Goal: Task Accomplishment & Management: Manage account settings

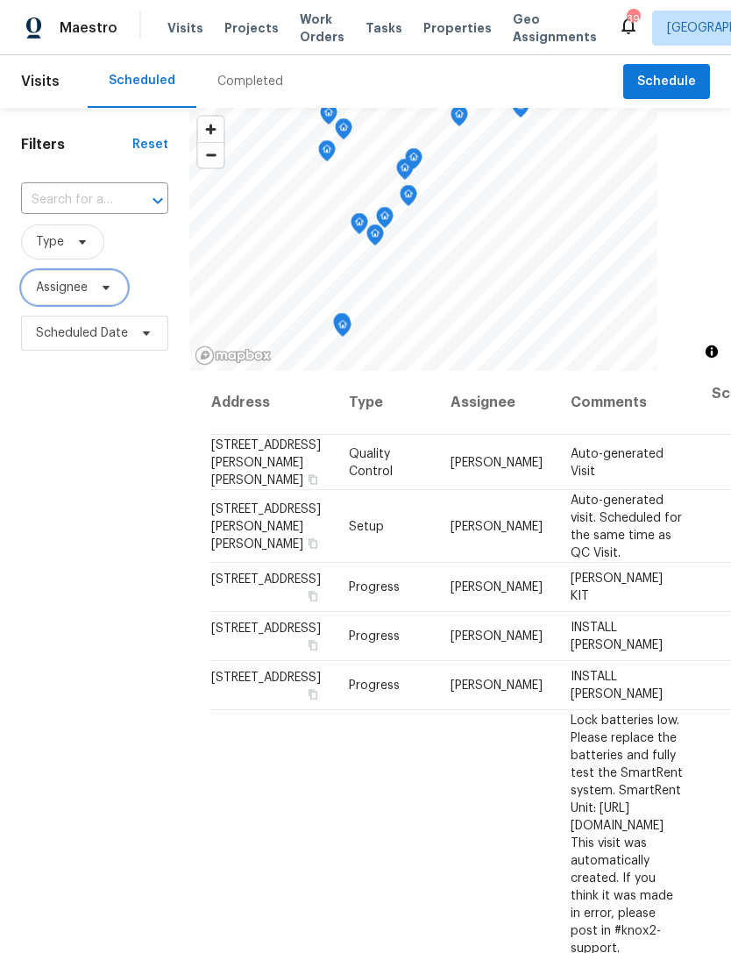
click at [60, 290] on span "Assignee" at bounding box center [62, 288] width 52 height 18
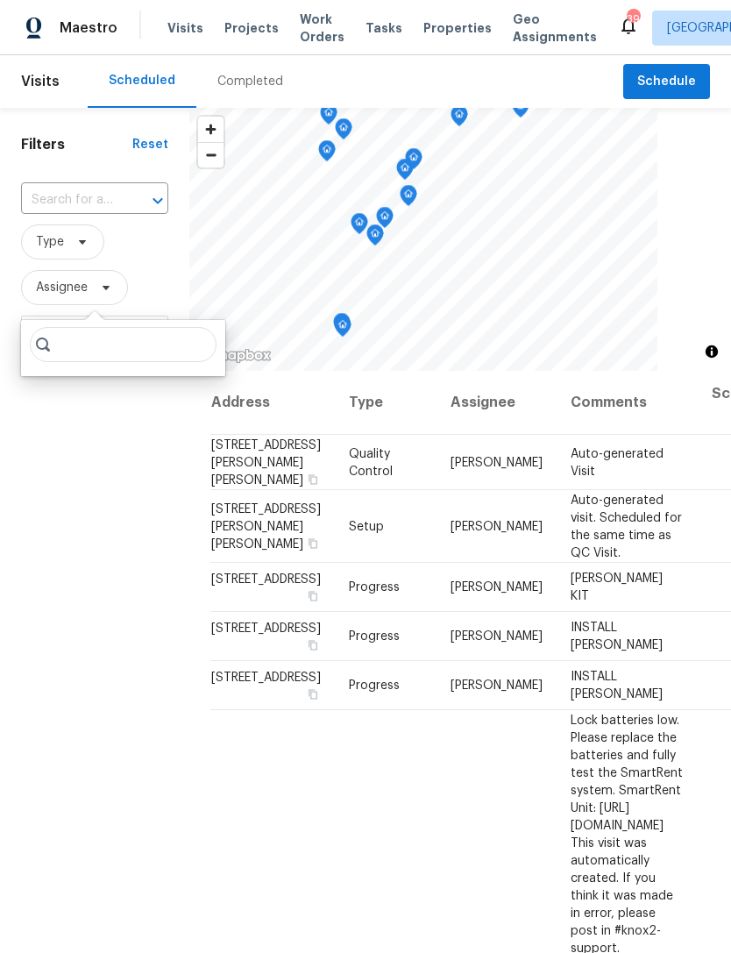
click at [131, 577] on div "Filters Reset ​ Type Assignee Scheduled Date" at bounding box center [94, 620] width 189 height 1025
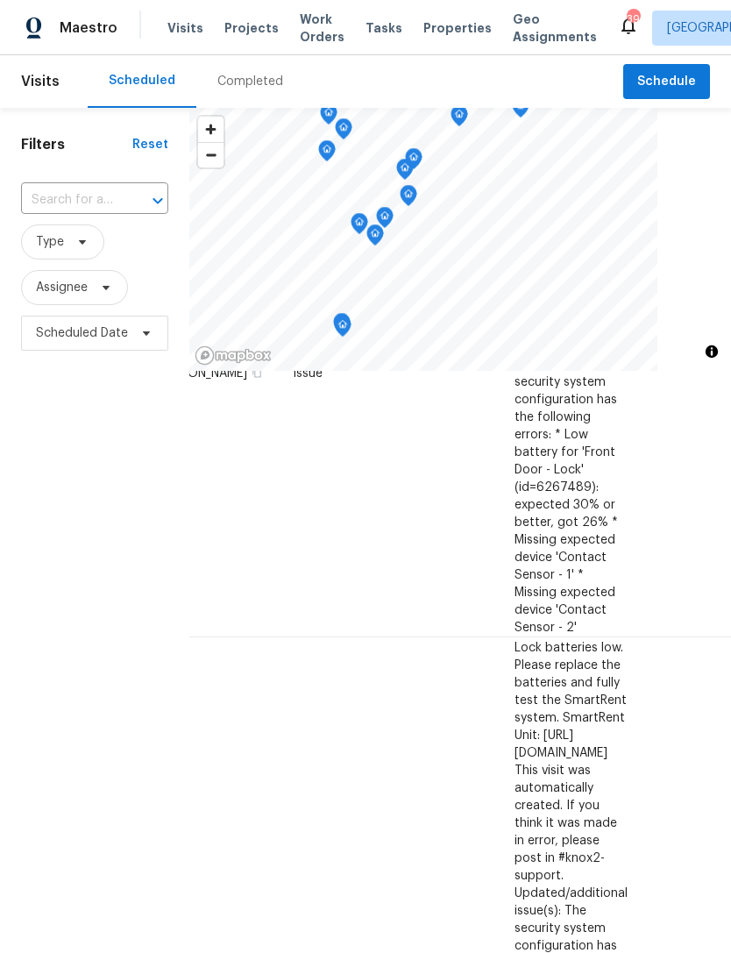
scroll to position [619, 146]
click at [0, 0] on icon at bounding box center [0, 0] width 0 height 0
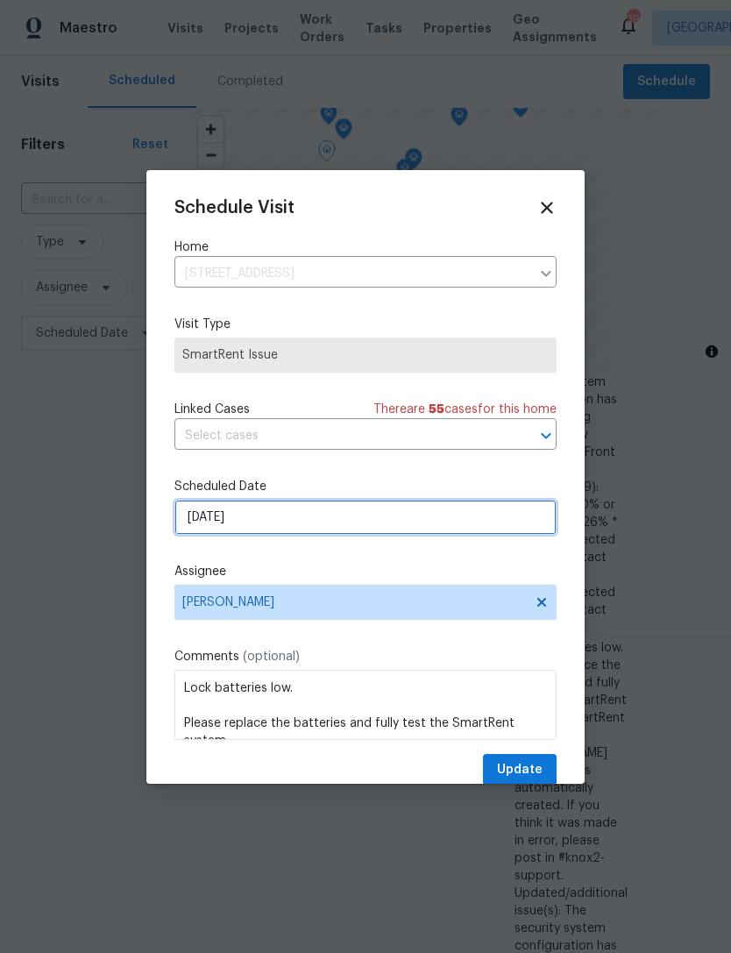
click at [192, 517] on input "9/14/2025" at bounding box center [365, 517] width 382 height 35
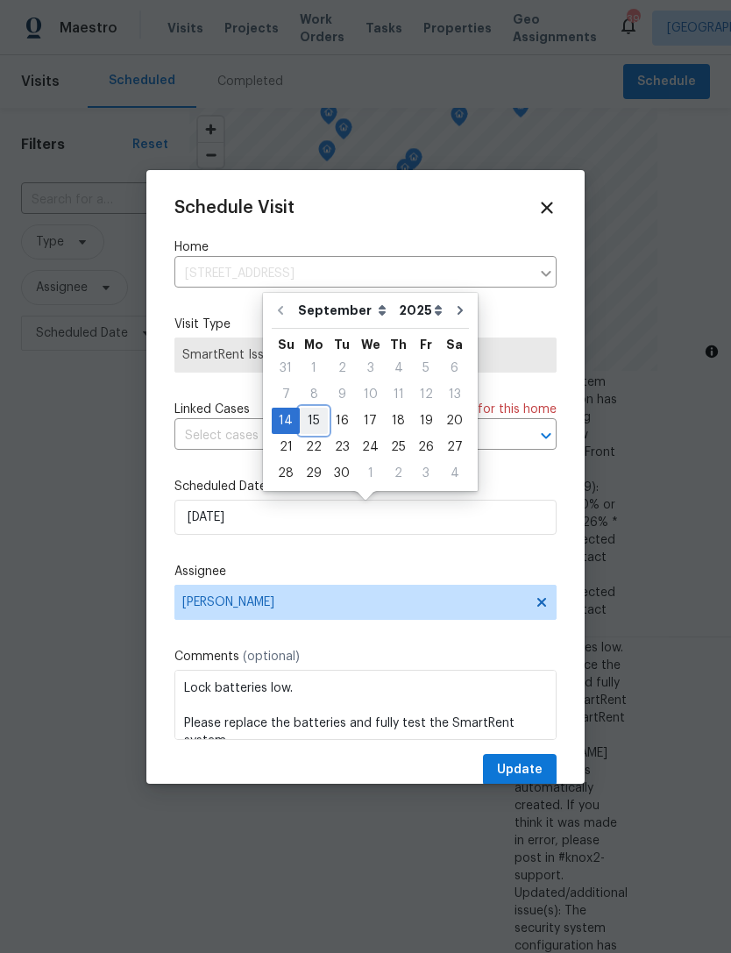
click at [321, 420] on div "15" at bounding box center [314, 420] width 28 height 25
type input "9/15/2025"
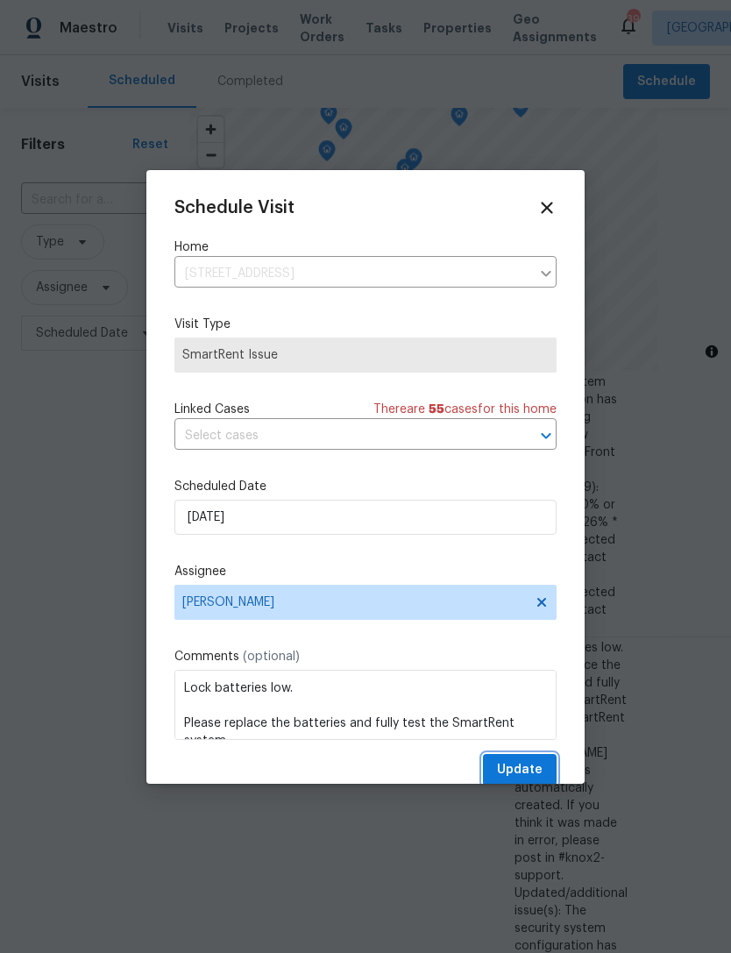
click at [500, 769] on span "Update" at bounding box center [520, 770] width 46 height 22
